Goal: Task Accomplishment & Management: Use online tool/utility

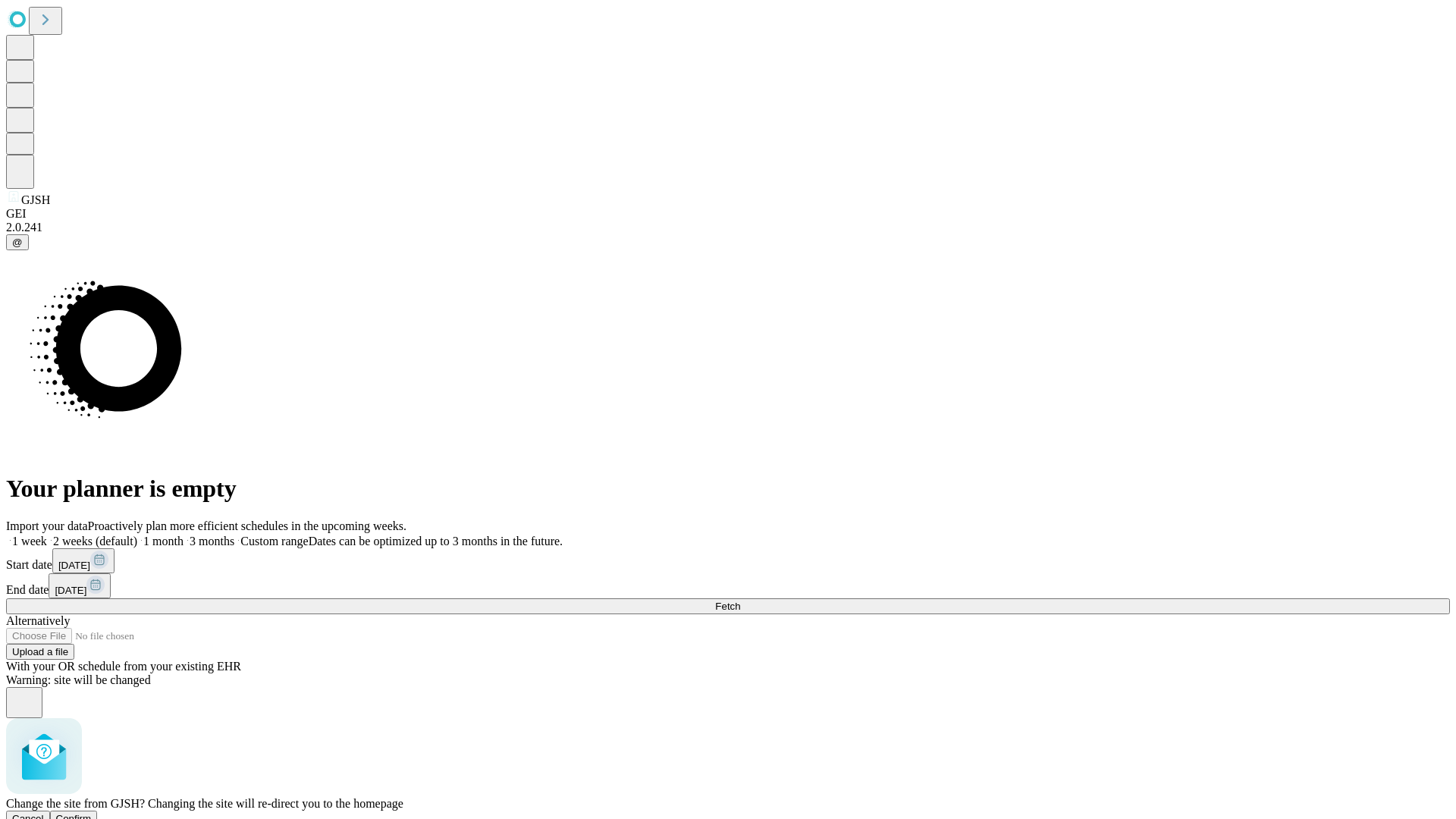
click at [92, 813] on span "Confirm" at bounding box center [74, 818] width 36 height 11
click at [47, 534] on label "1 week" at bounding box center [27, 541] width 41 height 13
click at [740, 601] on span "Fetch" at bounding box center [728, 606] width 25 height 11
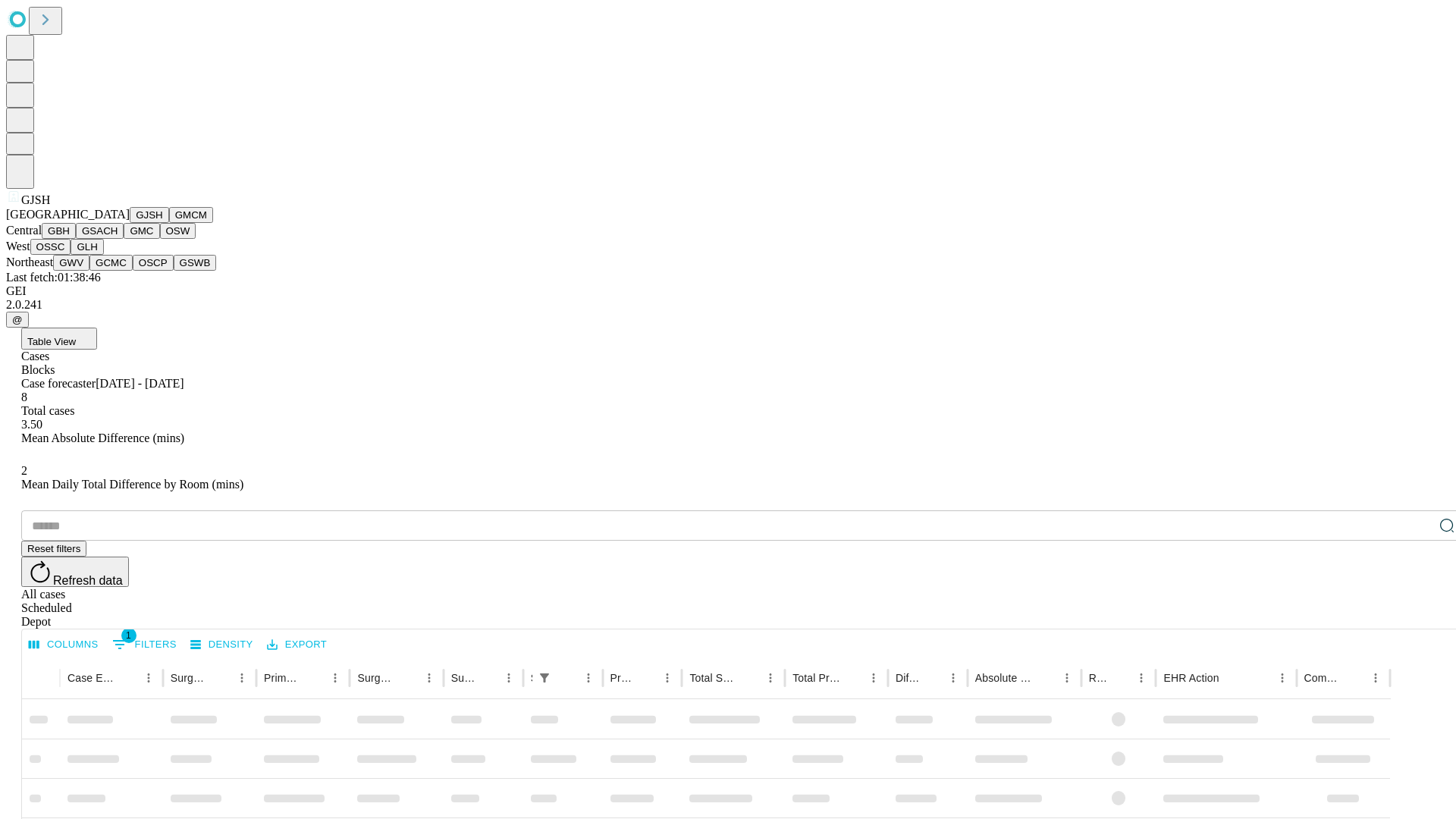
click at [169, 223] on button "GMCM" at bounding box center [191, 215] width 44 height 16
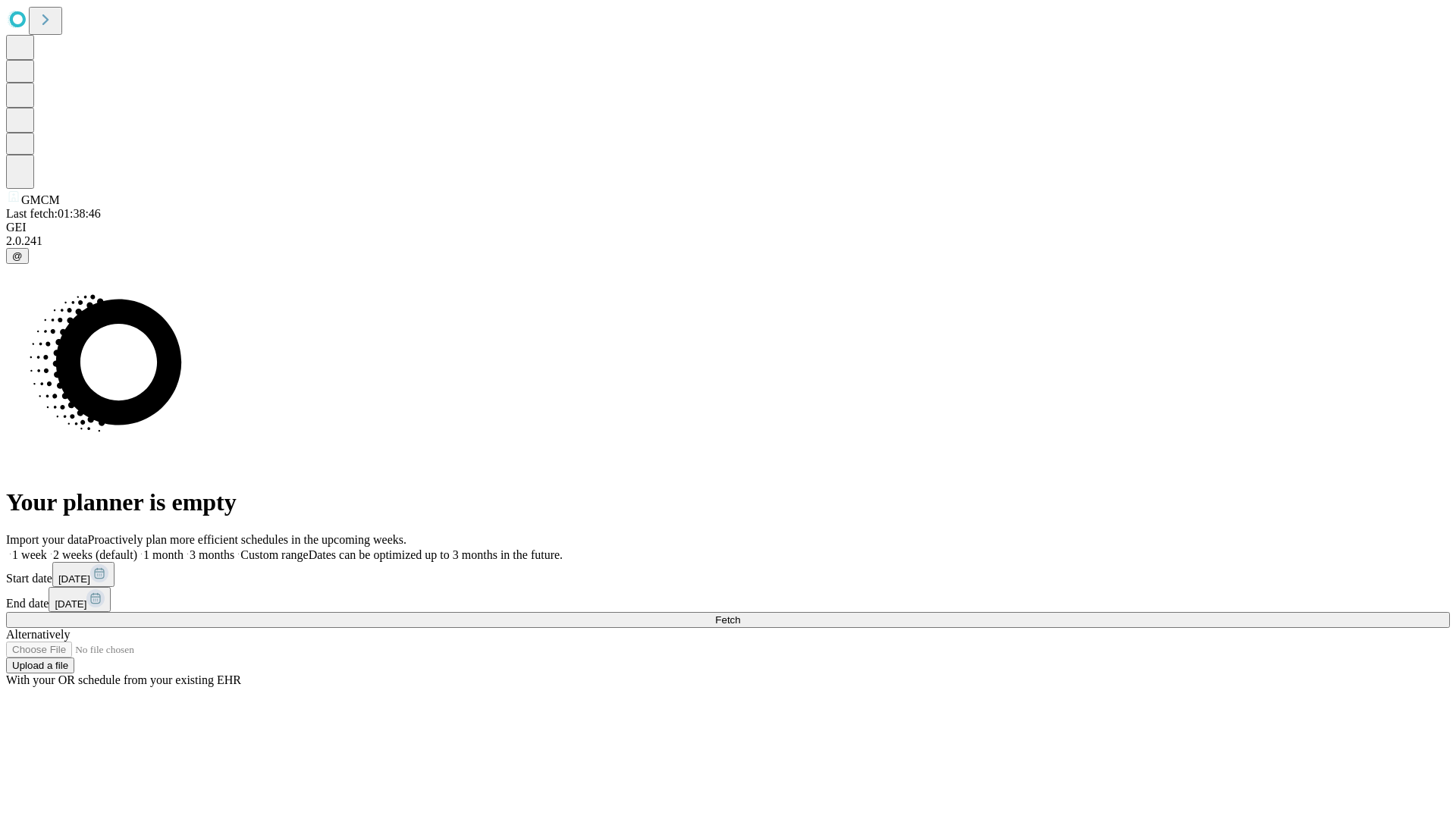
click at [47, 548] on label "1 week" at bounding box center [27, 554] width 41 height 13
click at [740, 614] on span "Fetch" at bounding box center [728, 620] width 25 height 11
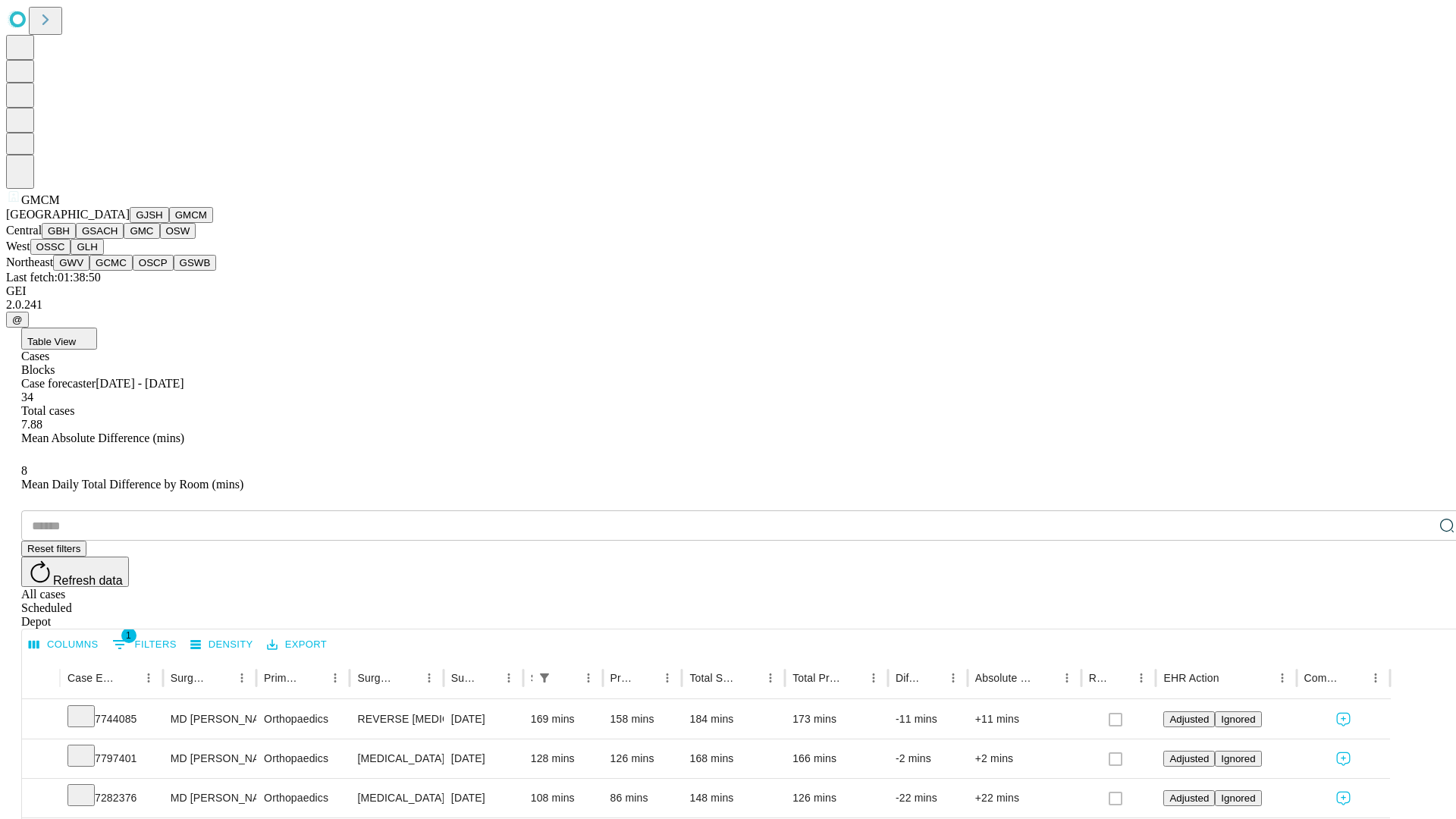
click at [76, 239] on button "GBH" at bounding box center [59, 231] width 34 height 16
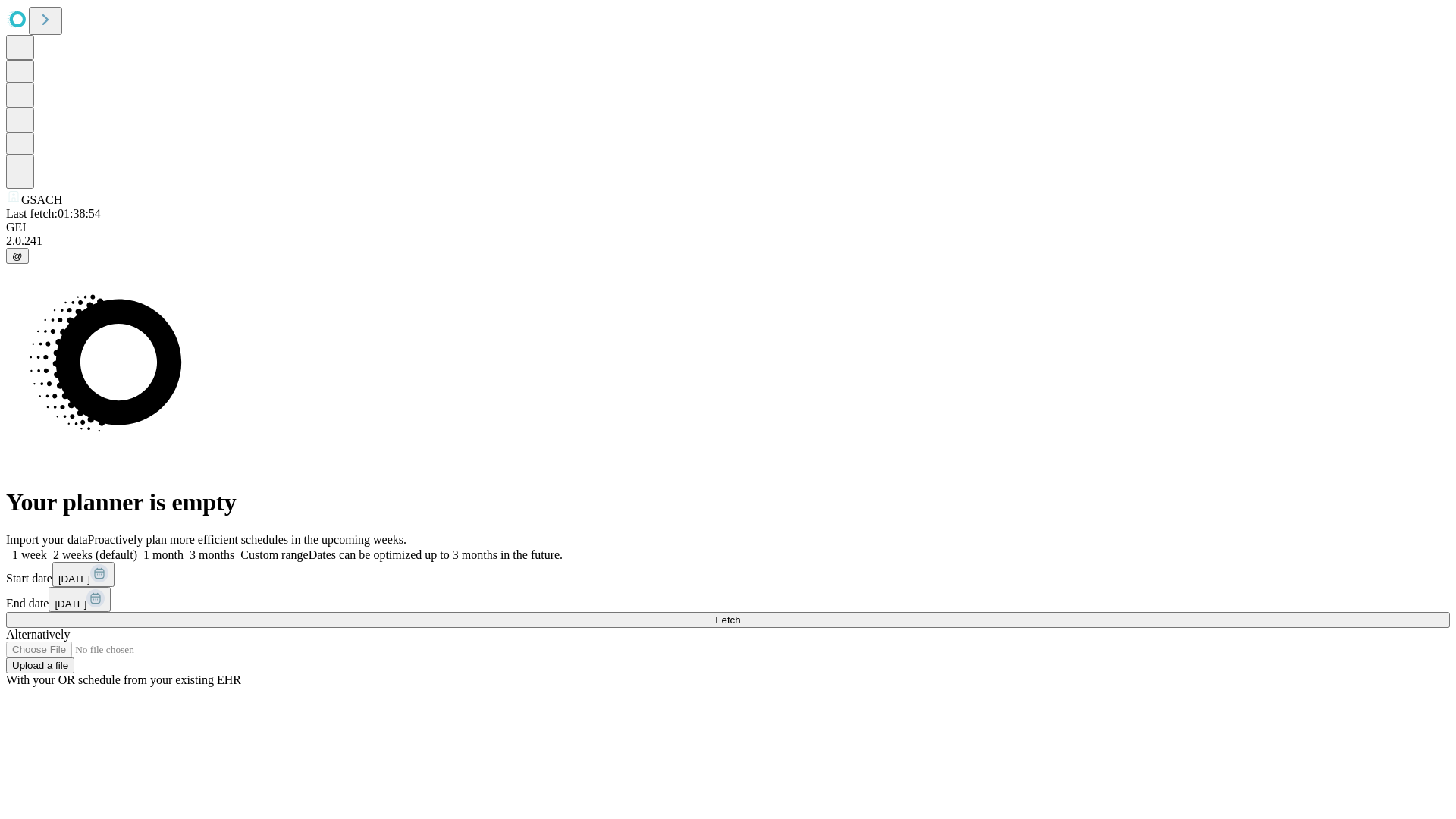
click at [47, 548] on label "1 week" at bounding box center [27, 554] width 41 height 13
click at [740, 614] on span "Fetch" at bounding box center [728, 620] width 25 height 11
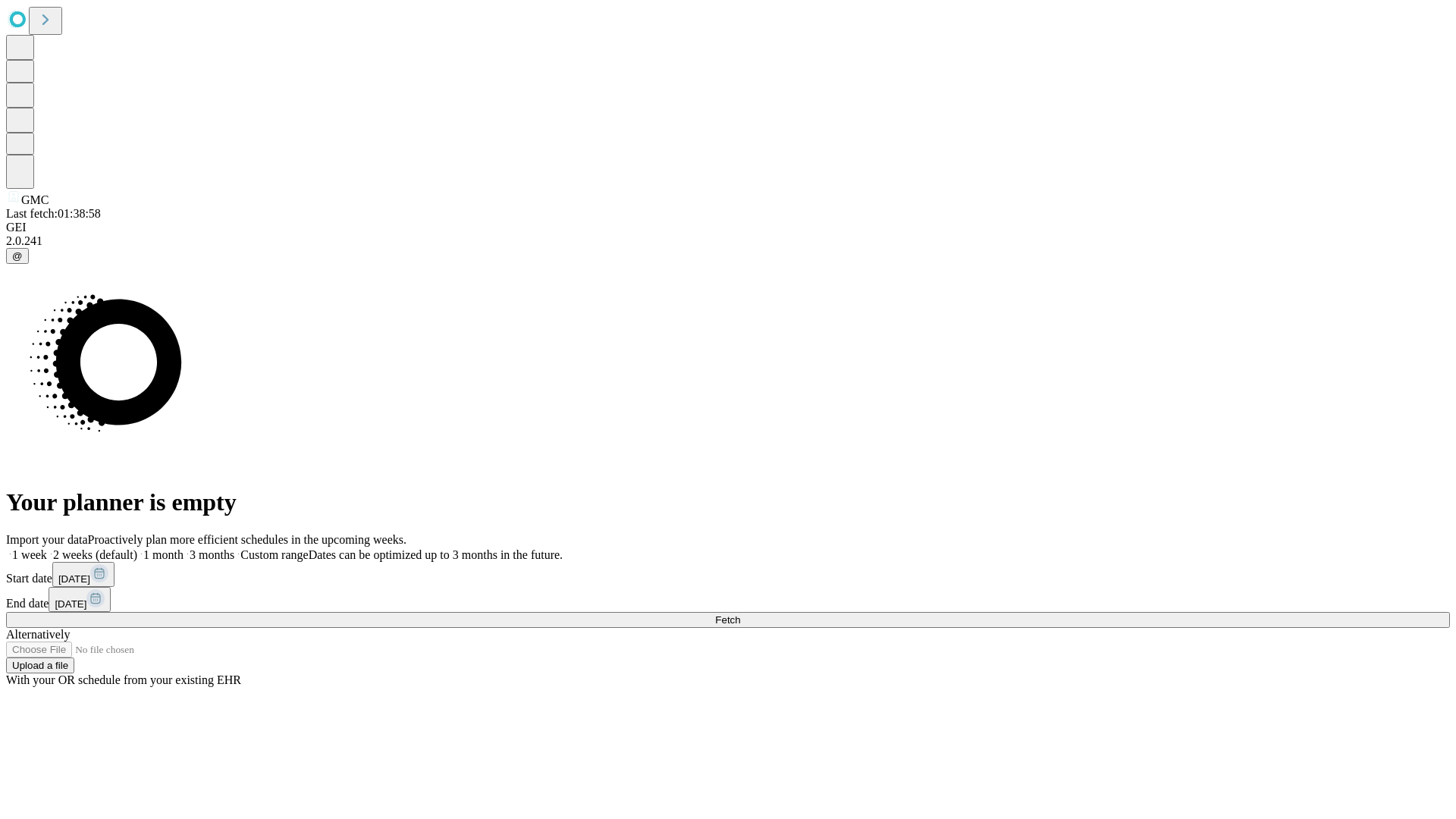
click at [740, 614] on span "Fetch" at bounding box center [728, 620] width 25 height 11
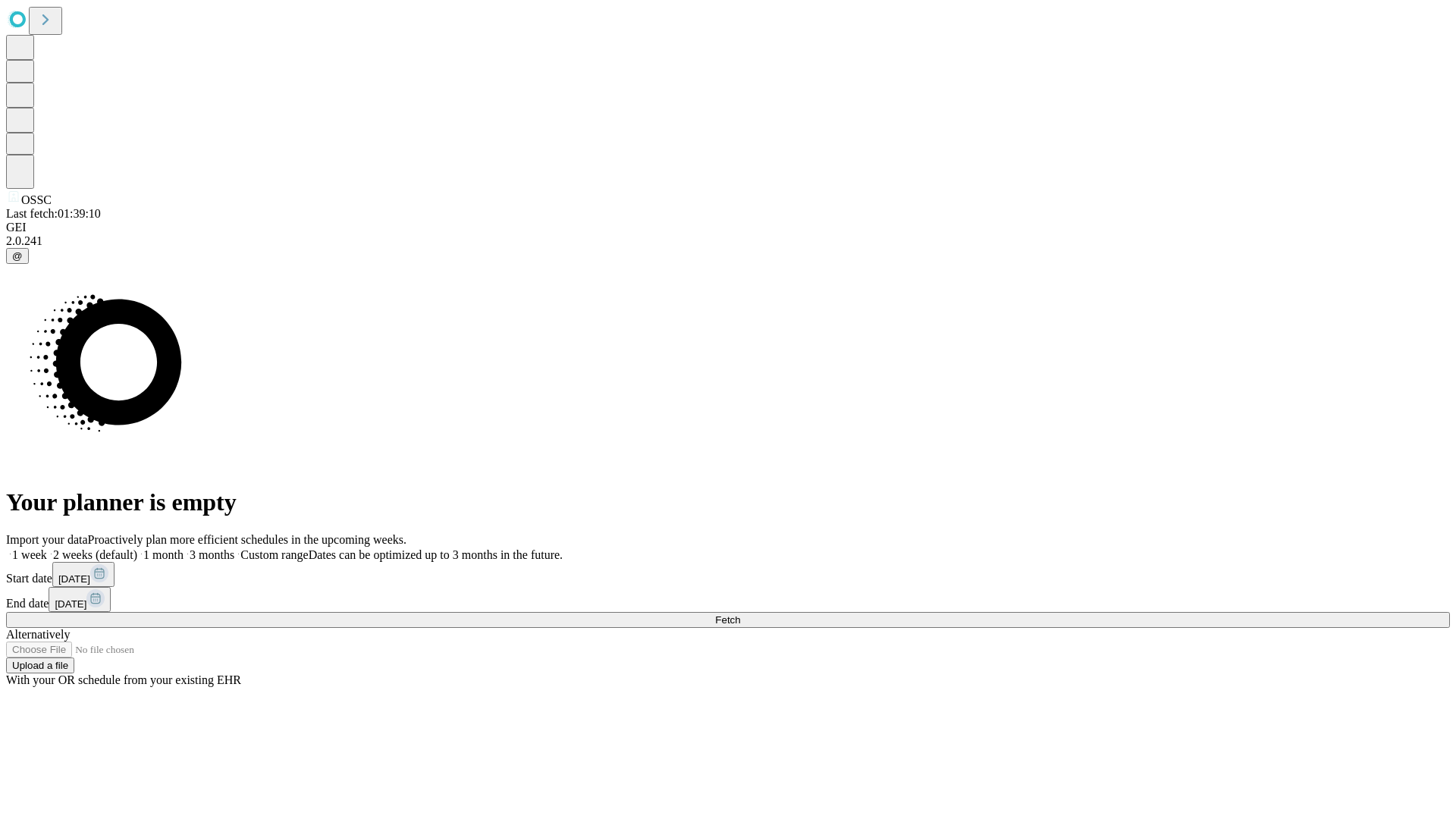
click at [47, 548] on label "1 week" at bounding box center [27, 554] width 41 height 13
click at [740, 614] on span "Fetch" at bounding box center [728, 620] width 25 height 11
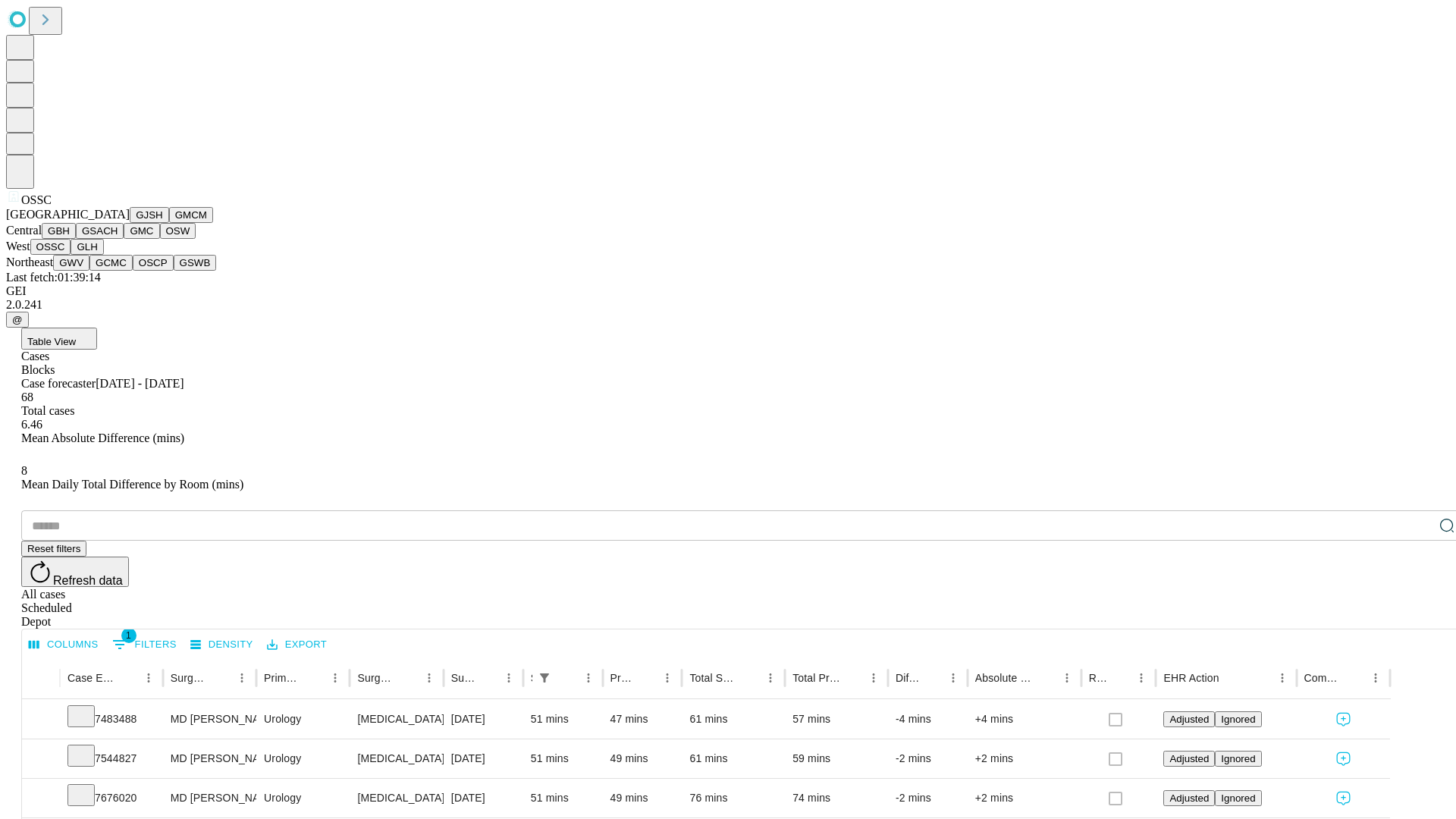
click at [103, 255] on button "GLH" at bounding box center [86, 247] width 32 height 16
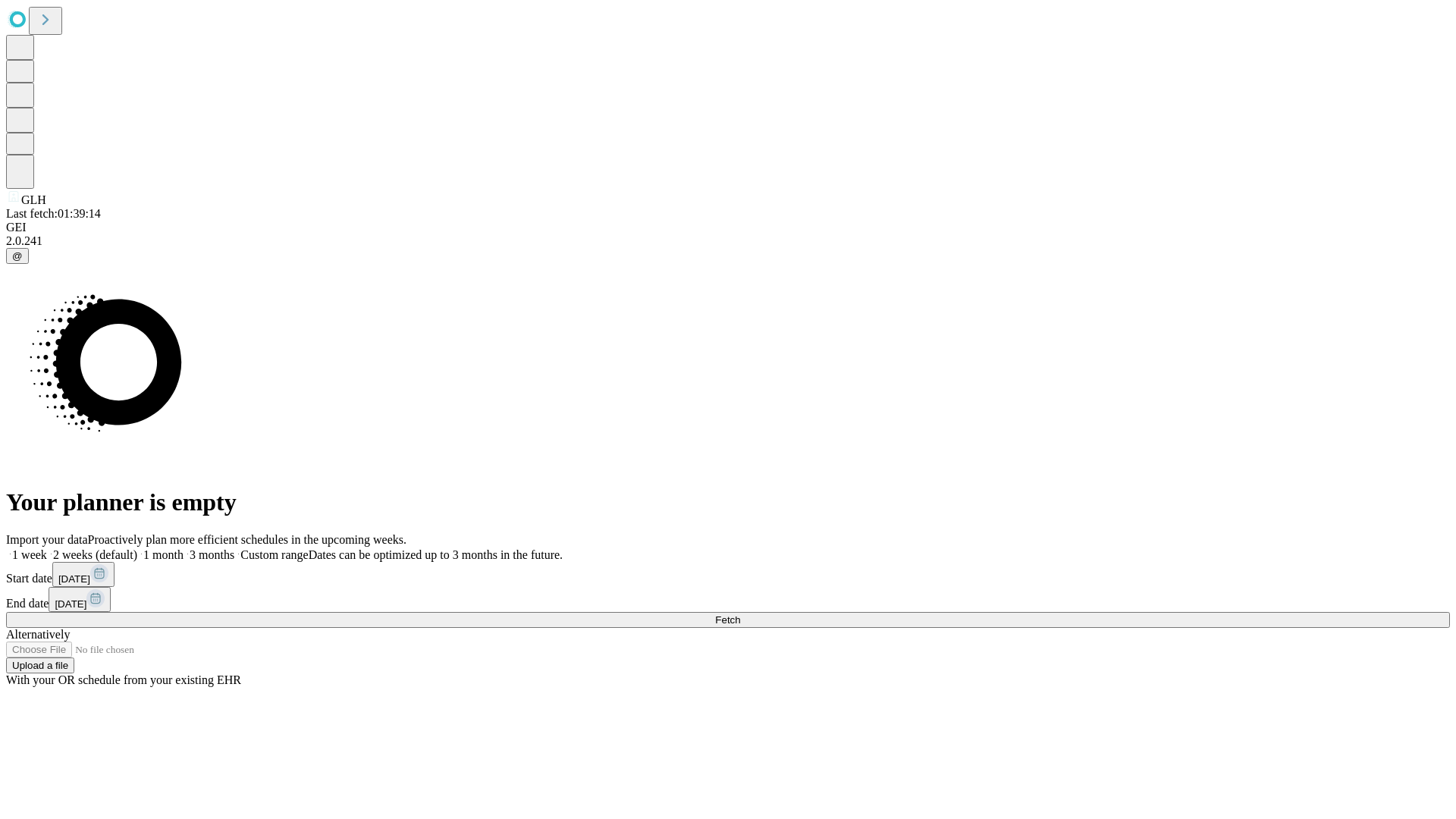
click at [47, 548] on label "1 week" at bounding box center [27, 554] width 41 height 13
click at [740, 614] on span "Fetch" at bounding box center [728, 620] width 25 height 11
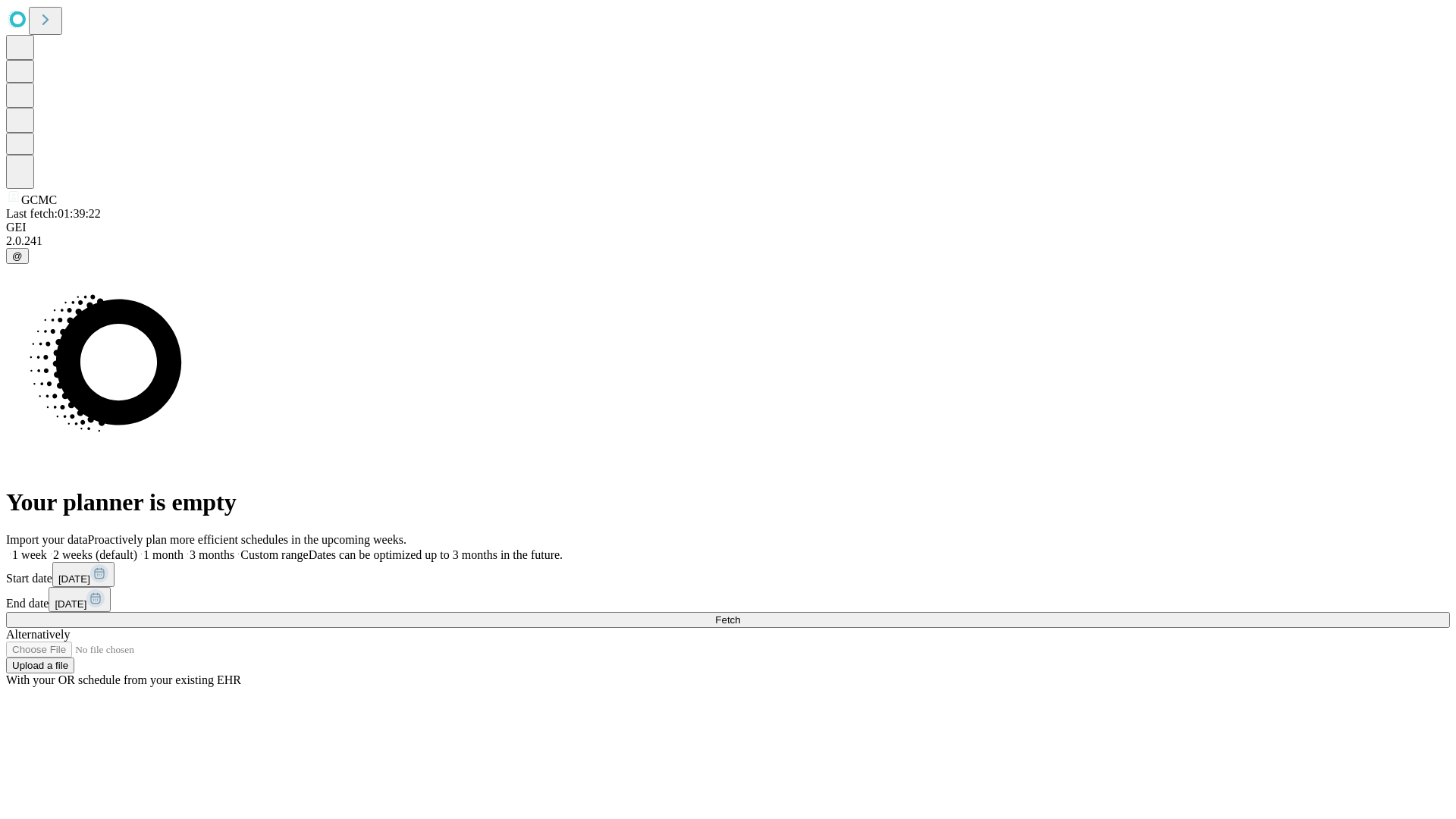
click at [740, 614] on span "Fetch" at bounding box center [728, 620] width 25 height 11
